Goal: Find contact information: Find contact information

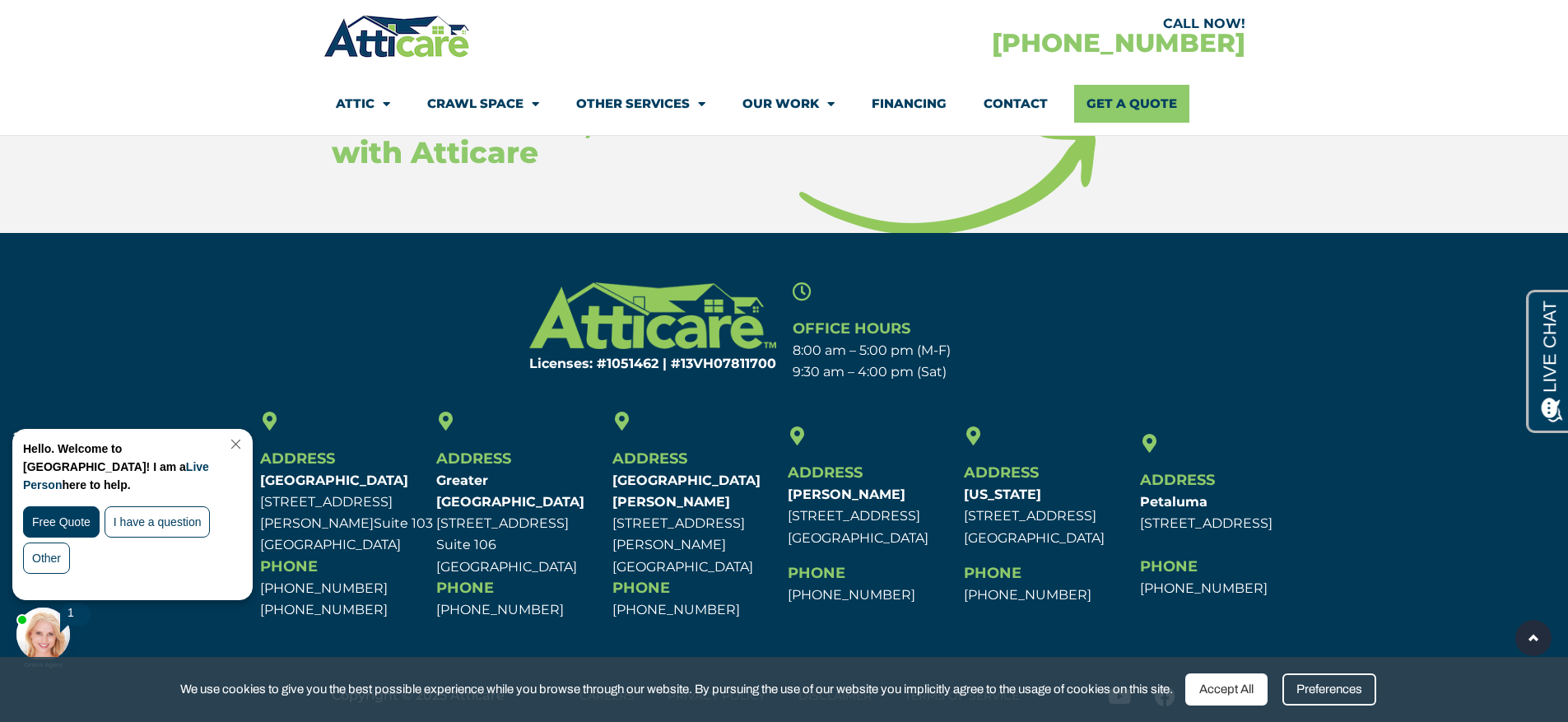
scroll to position [7527, 0]
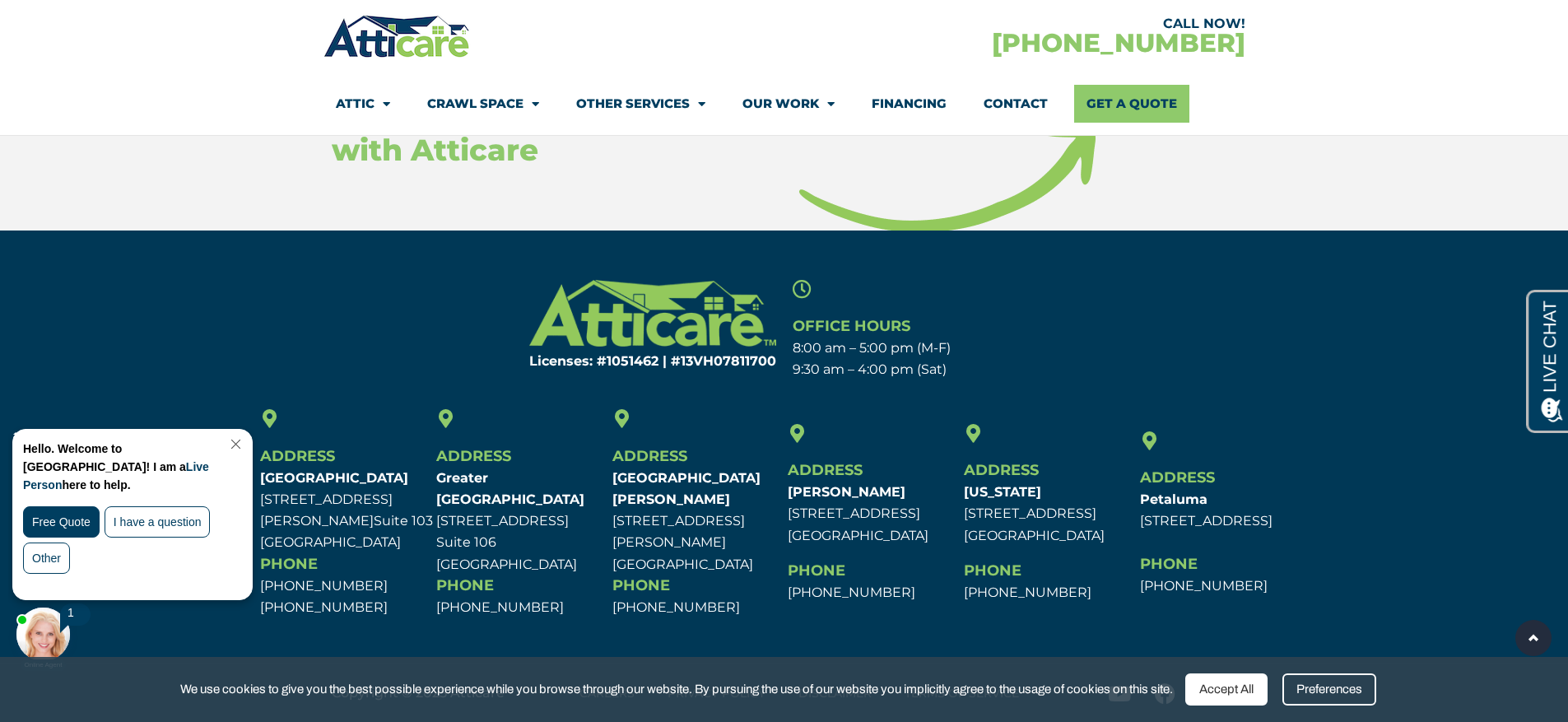
click at [1538, 621] on link at bounding box center [1533, 638] width 36 height 36
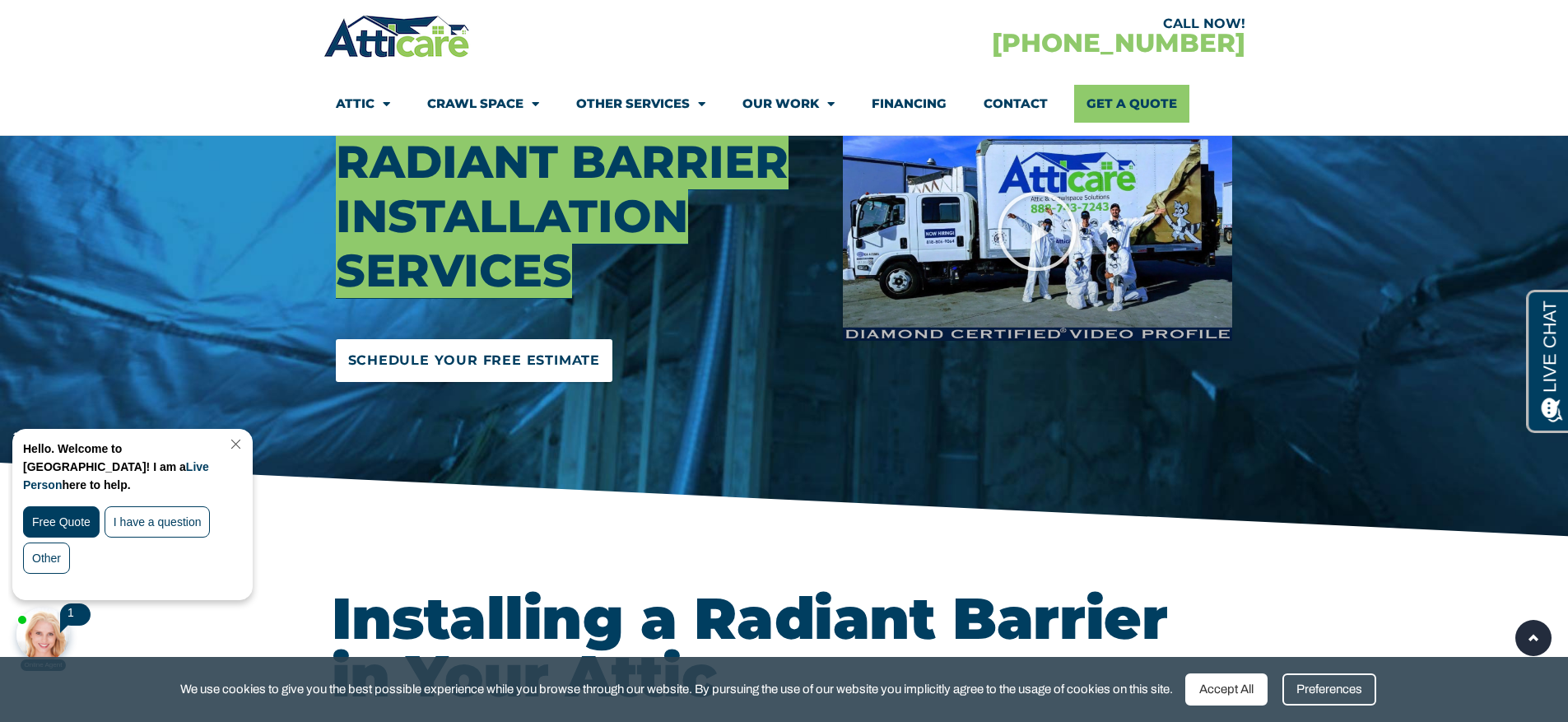
click at [604, 352] on link "Schedule Your Free Estimate" at bounding box center [474, 360] width 278 height 43
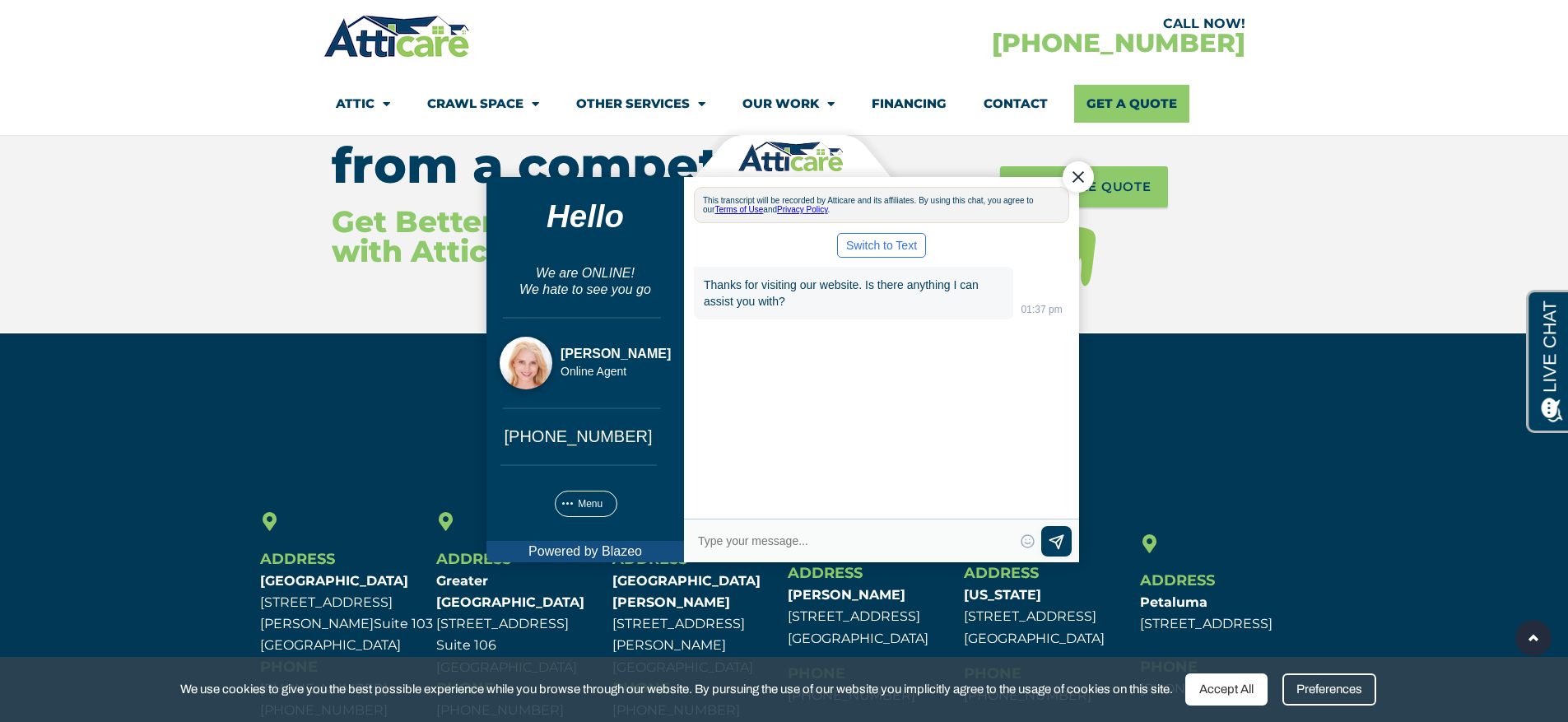
scroll to position [7412, 0]
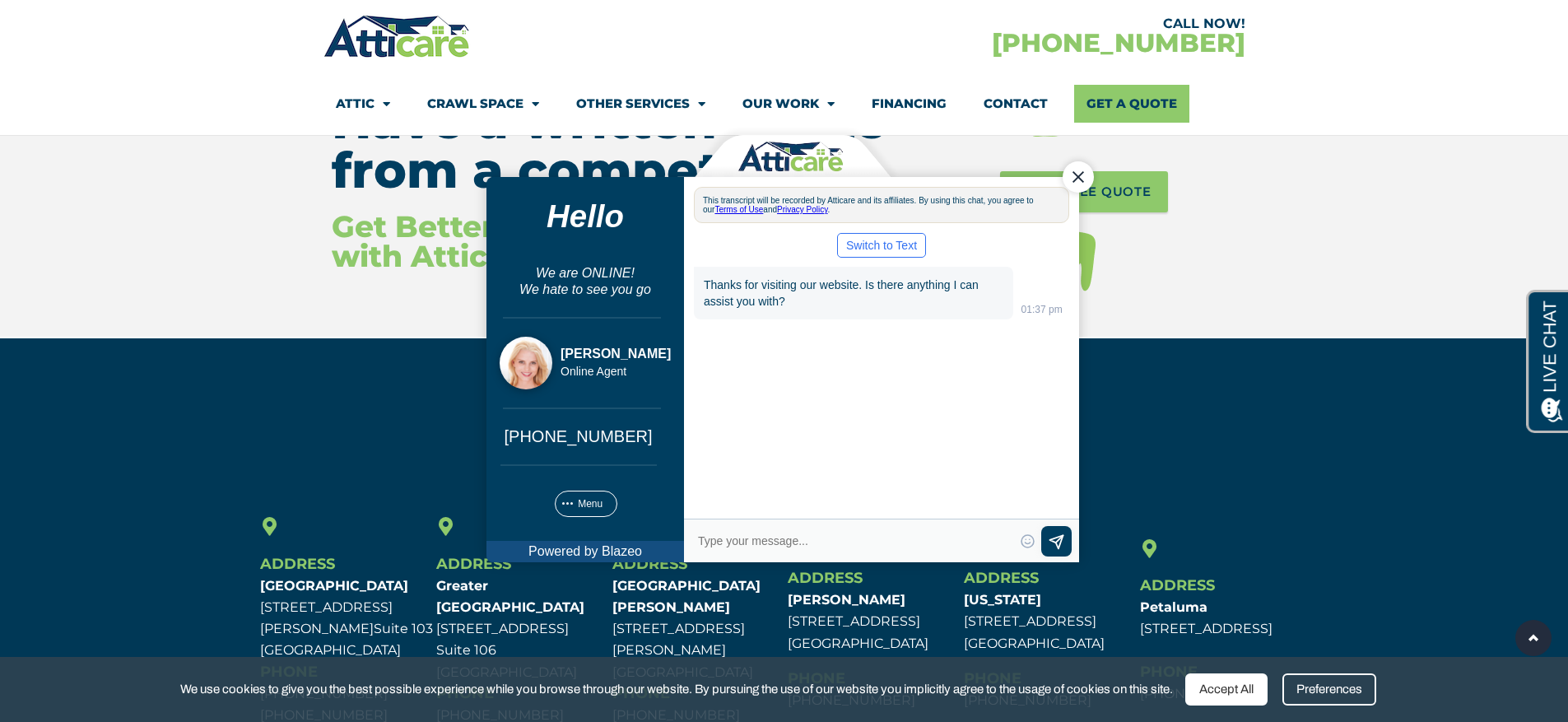
click at [1030, 86] on link "Contact" at bounding box center [1016, 103] width 64 height 38
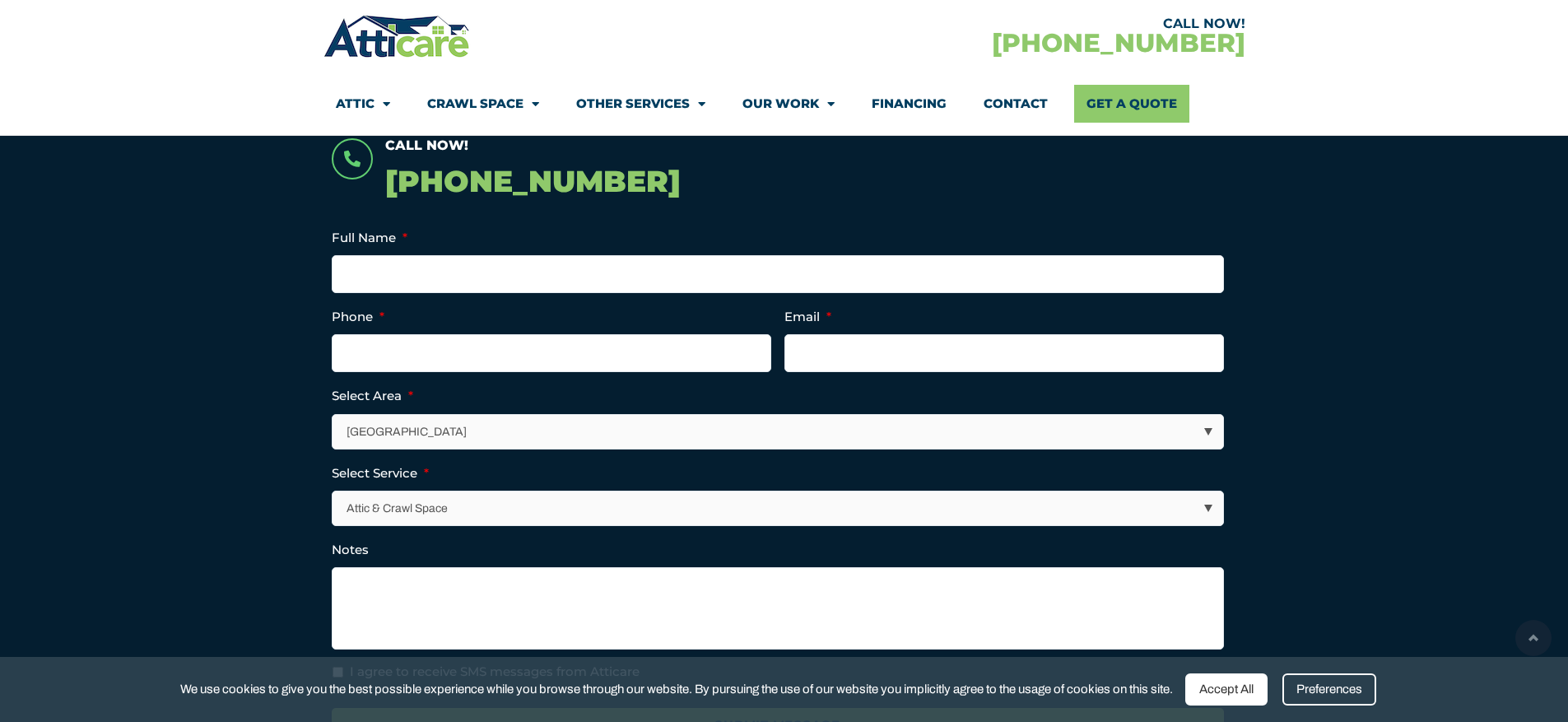
scroll to position [464, 0]
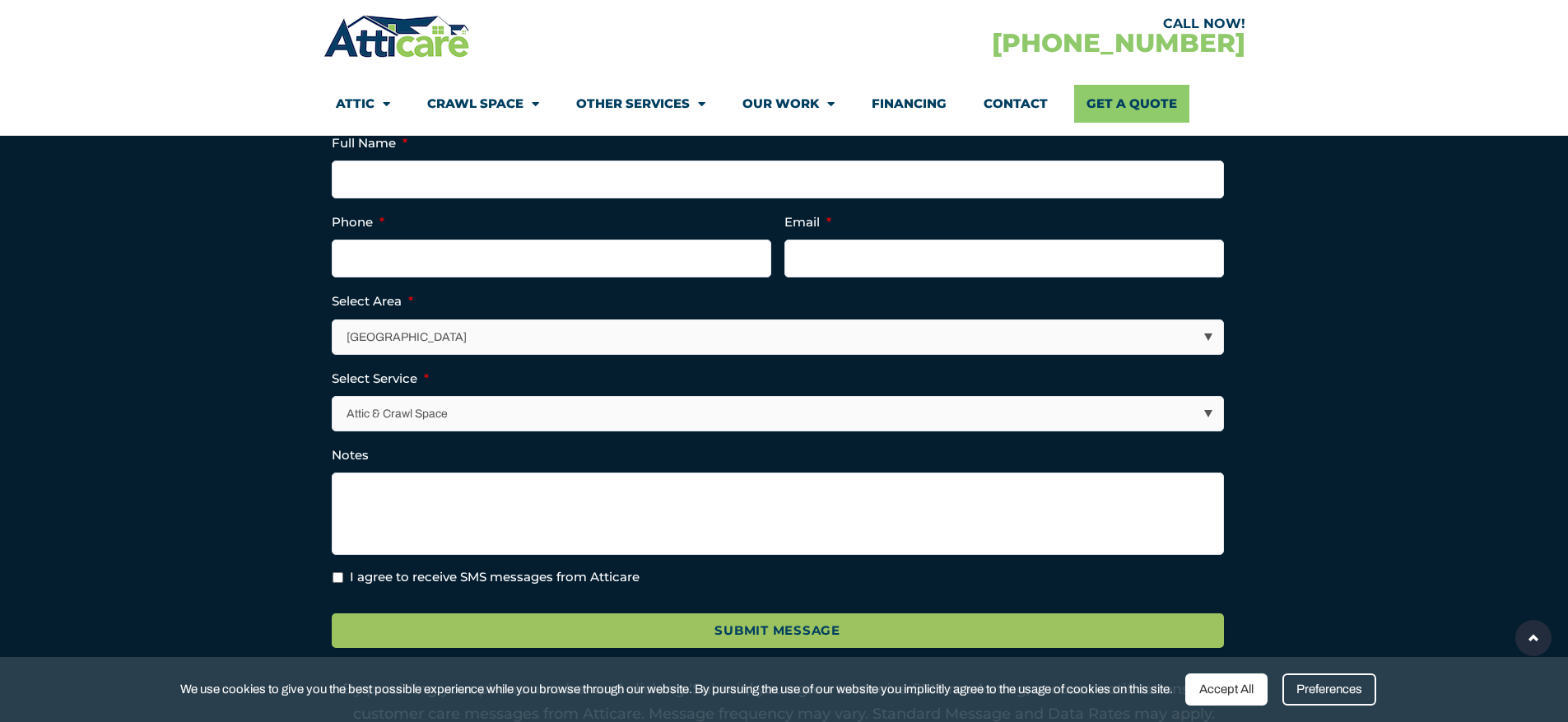
click at [1518, 640] on link at bounding box center [1533, 638] width 36 height 36
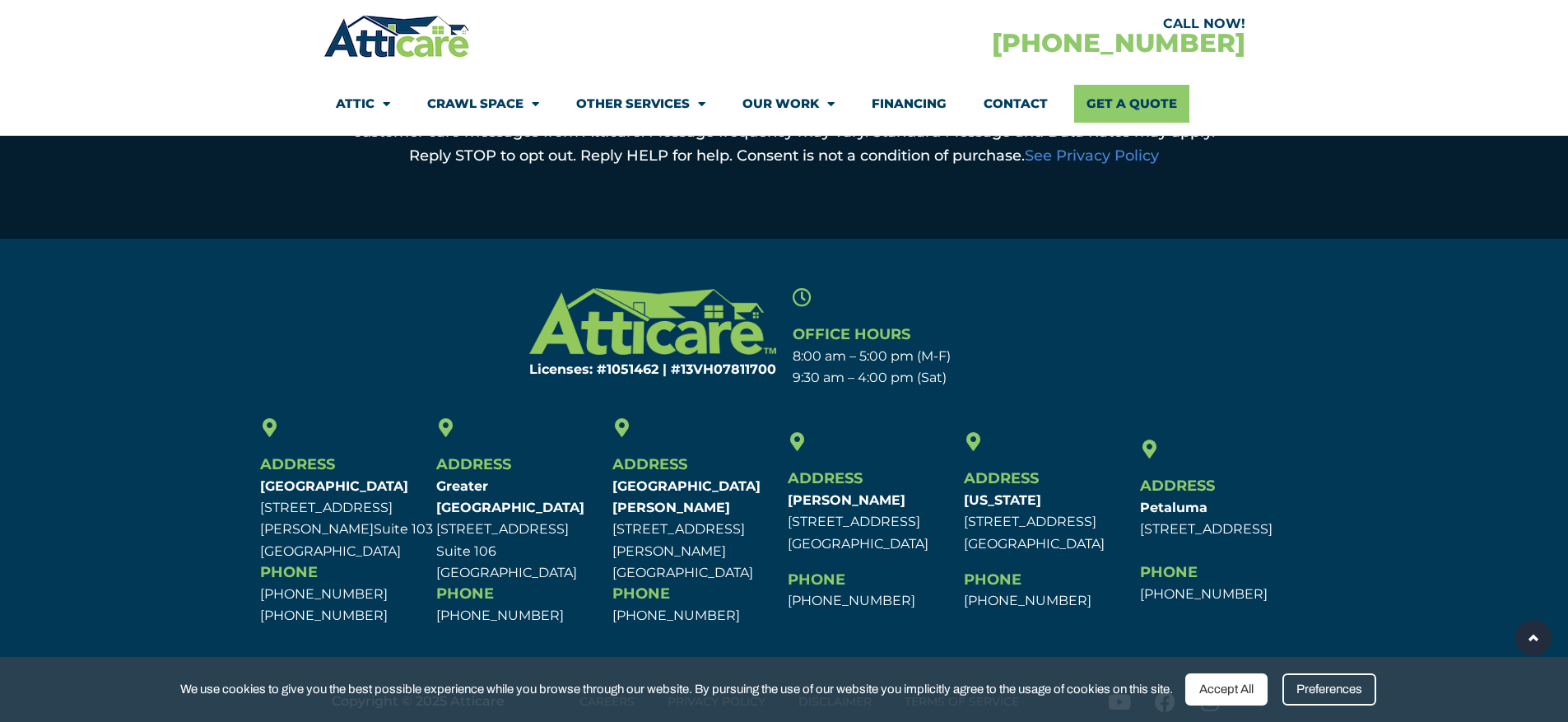
scroll to position [1055, 0]
